Goal: Task Accomplishment & Management: Manage account settings

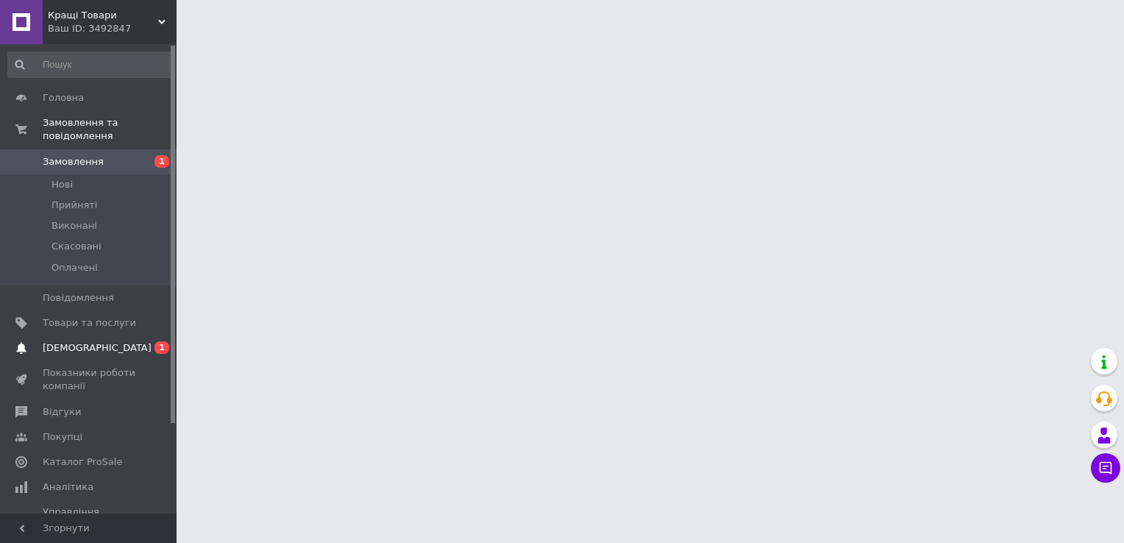
click at [65, 341] on span "[DEMOGRAPHIC_DATA]" at bounding box center [97, 347] width 109 height 13
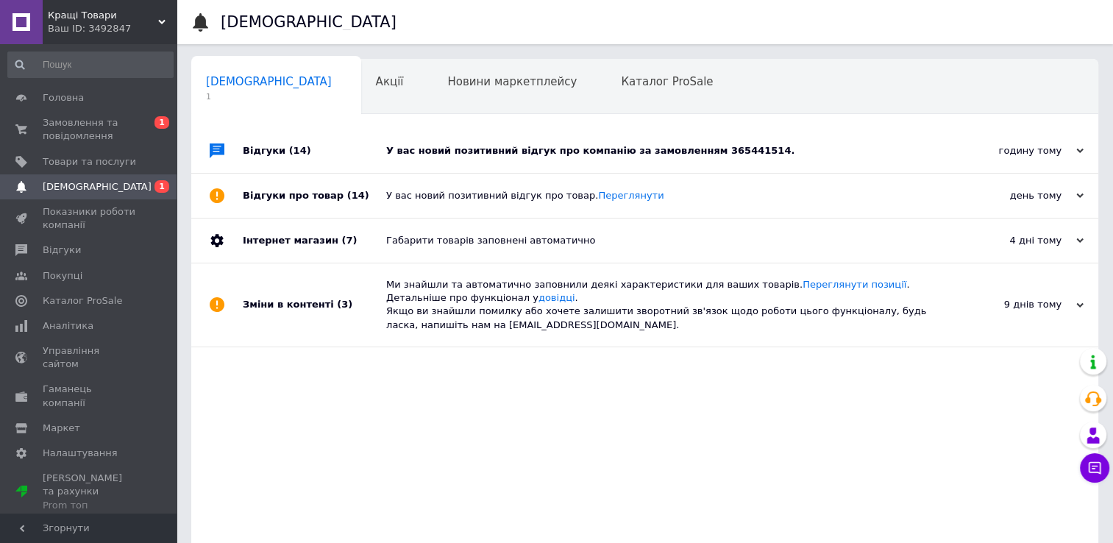
click at [855, 152] on div "У вас новий позитивний відгук про компанію за замовленням 365441514." at bounding box center [661, 150] width 550 height 13
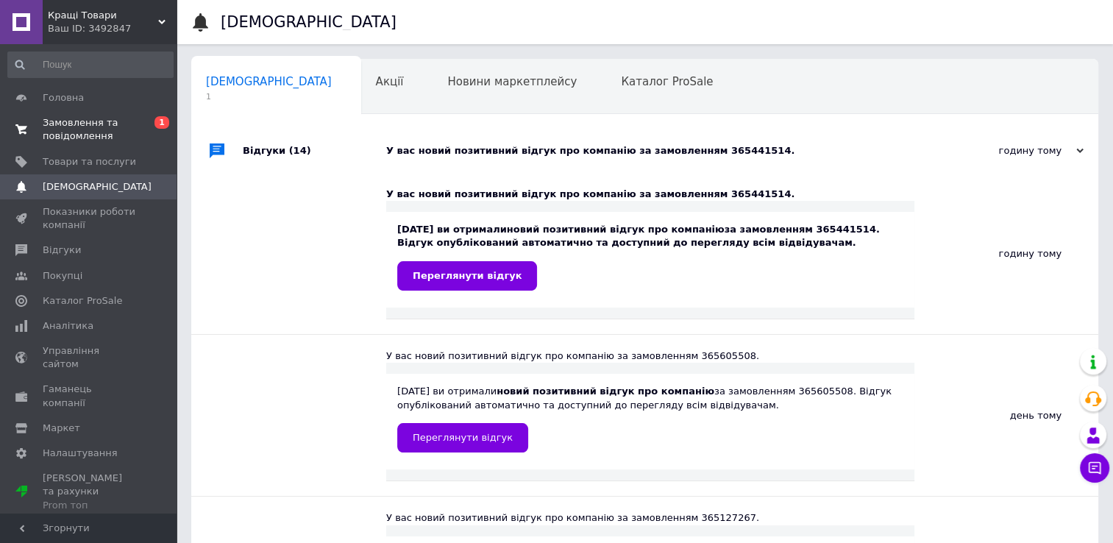
click at [115, 128] on span "Замовлення та повідомлення" at bounding box center [89, 129] width 93 height 26
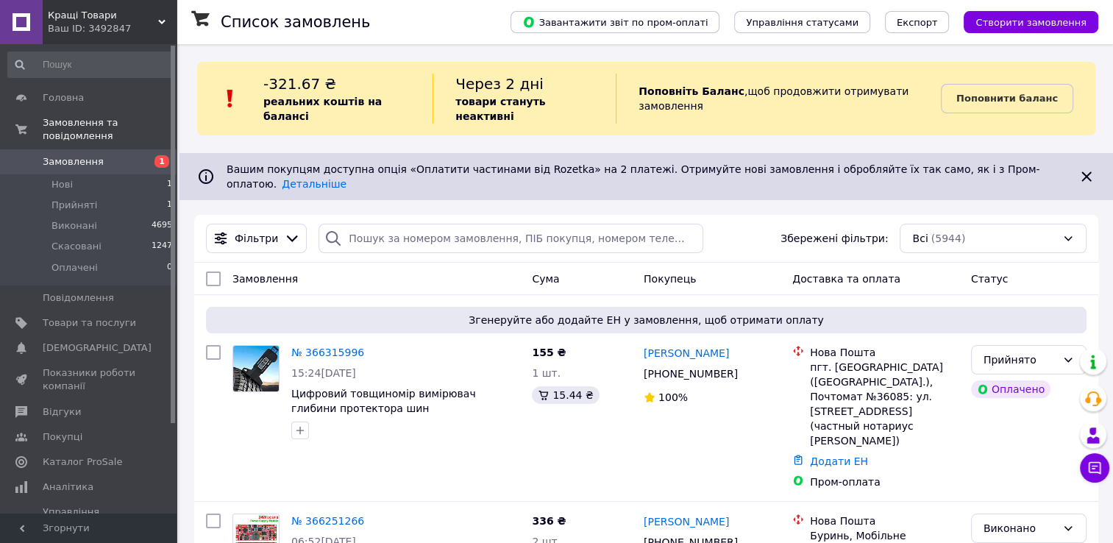
click at [1090, 168] on icon at bounding box center [1087, 177] width 18 height 18
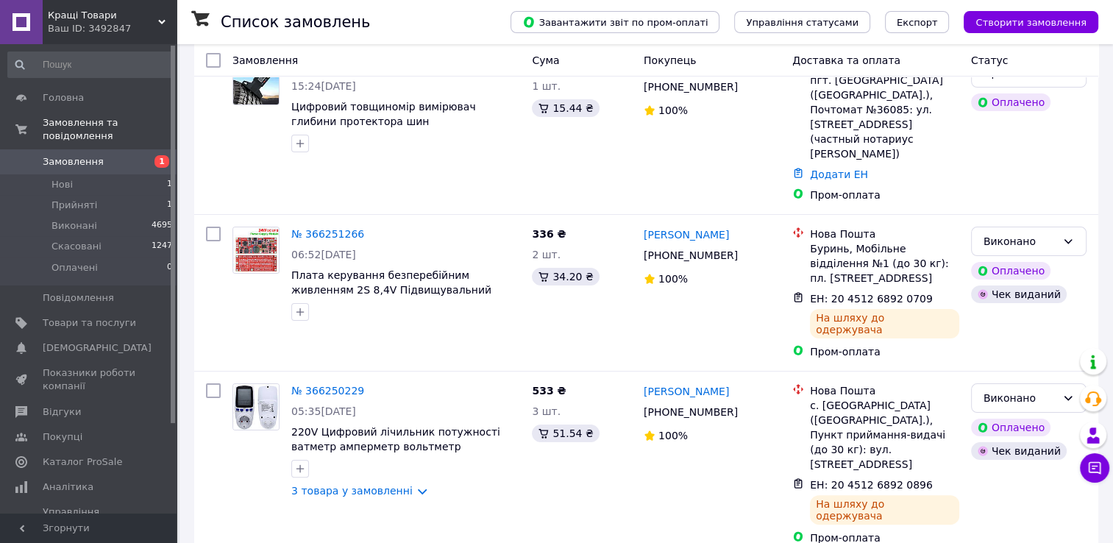
scroll to position [294, 0]
